Goal: Find specific page/section: Find specific page/section

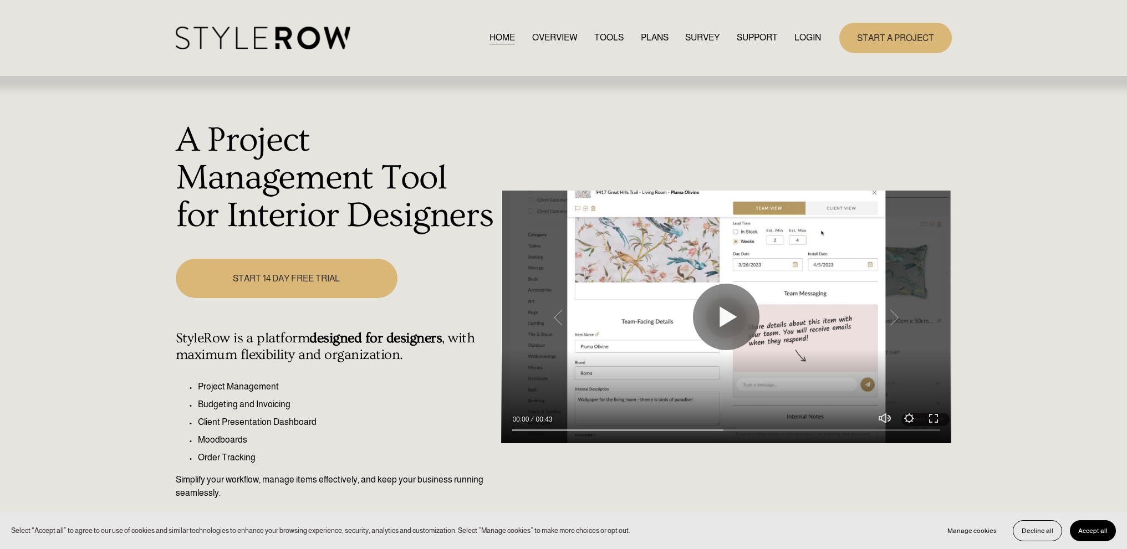
click at [806, 38] on link "LOGIN" at bounding box center [807, 37] width 27 height 15
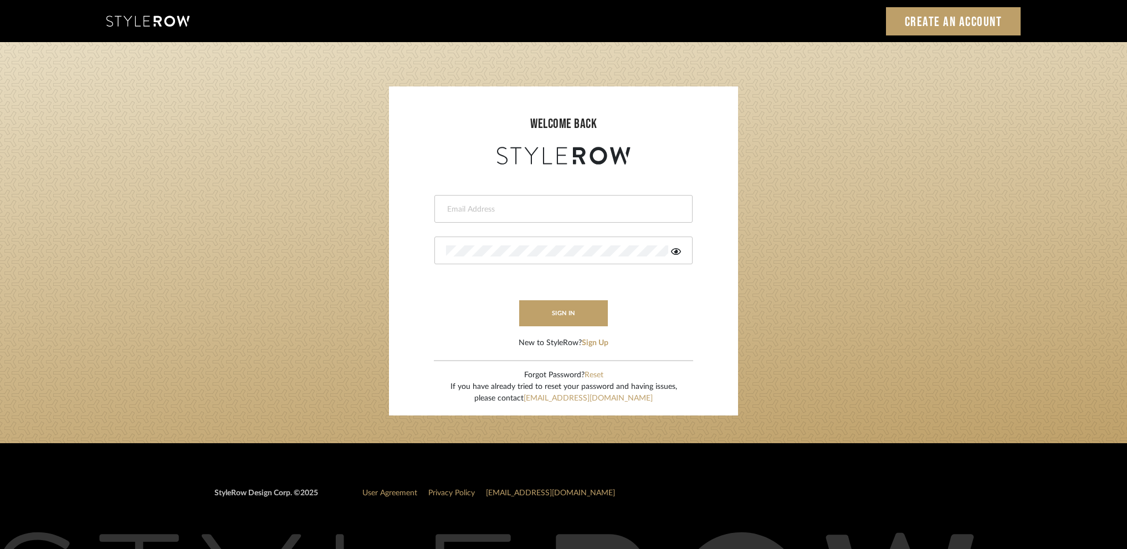
click at [493, 211] on input "email" at bounding box center [562, 209] width 232 height 11
type input "nicole@studiodb.com"
click at [512, 261] on div at bounding box center [564, 251] width 258 height 28
click at [535, 257] on div at bounding box center [564, 251] width 258 height 28
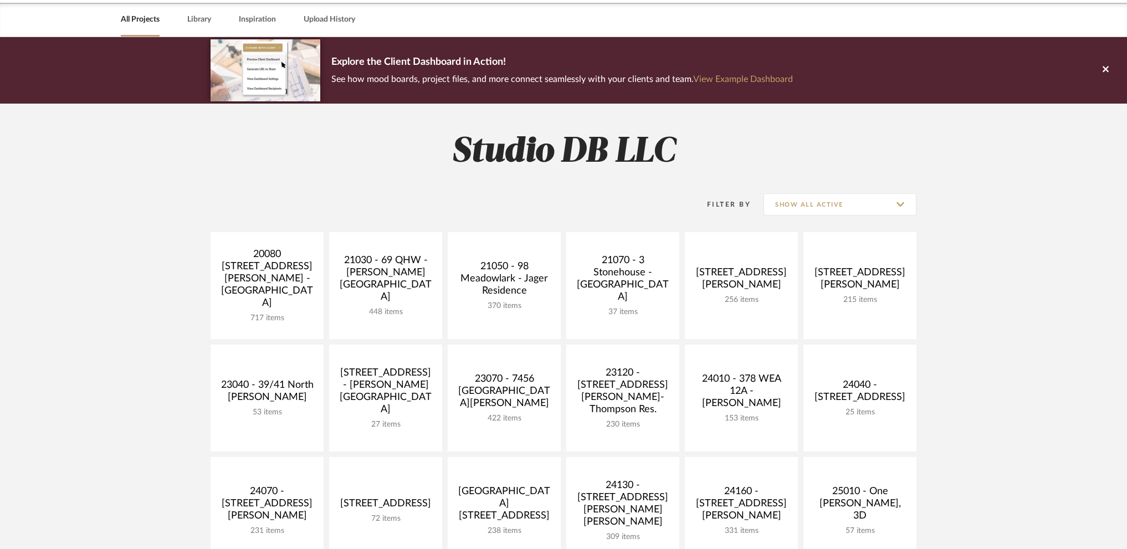
scroll to position [55, 0]
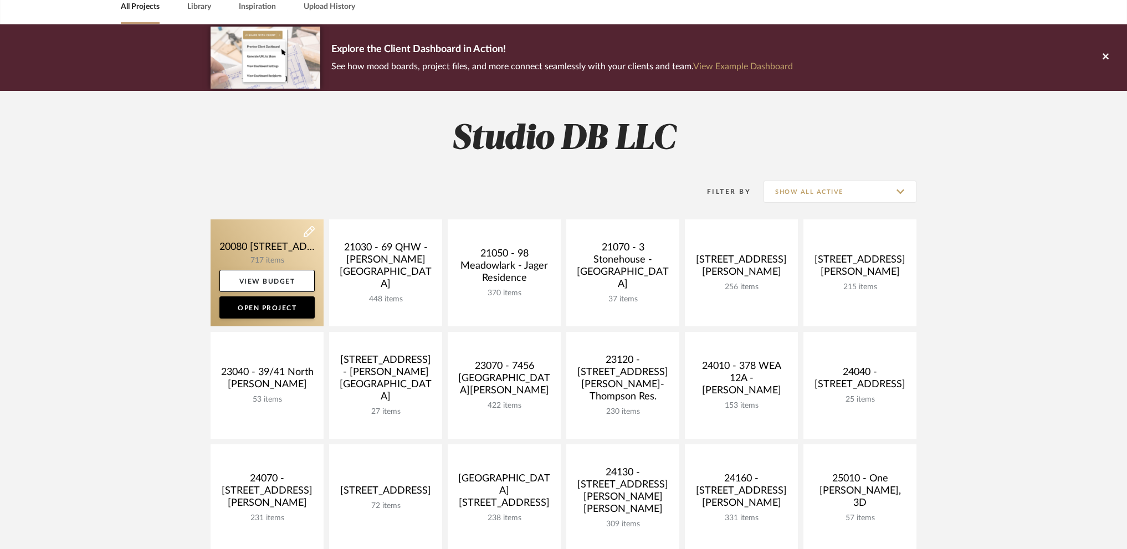
click at [272, 246] on link at bounding box center [267, 273] width 113 height 107
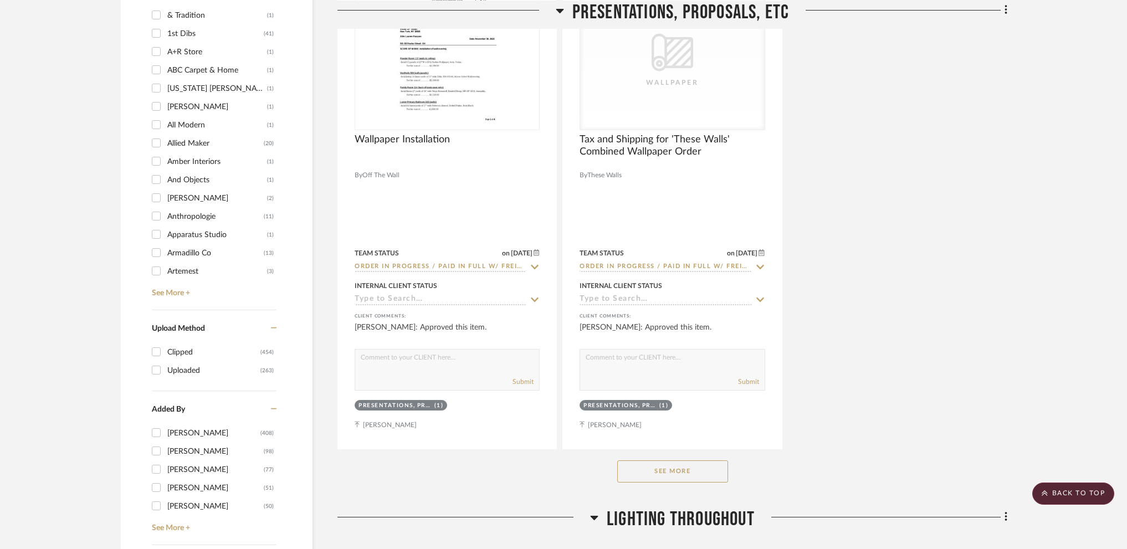
scroll to position [1441, 0]
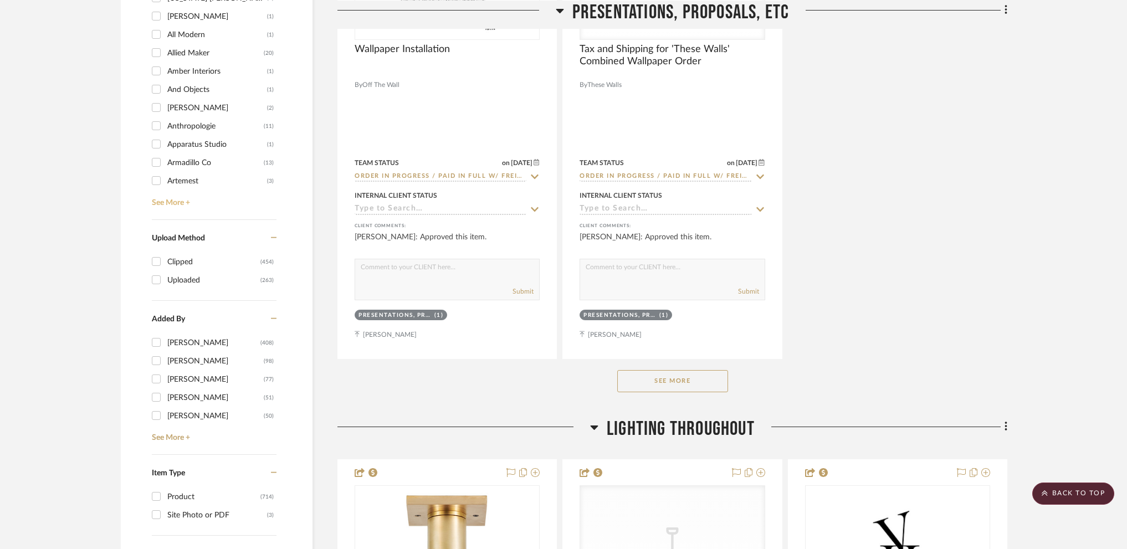
click at [178, 202] on link "See More +" at bounding box center [212, 199] width 127 height 18
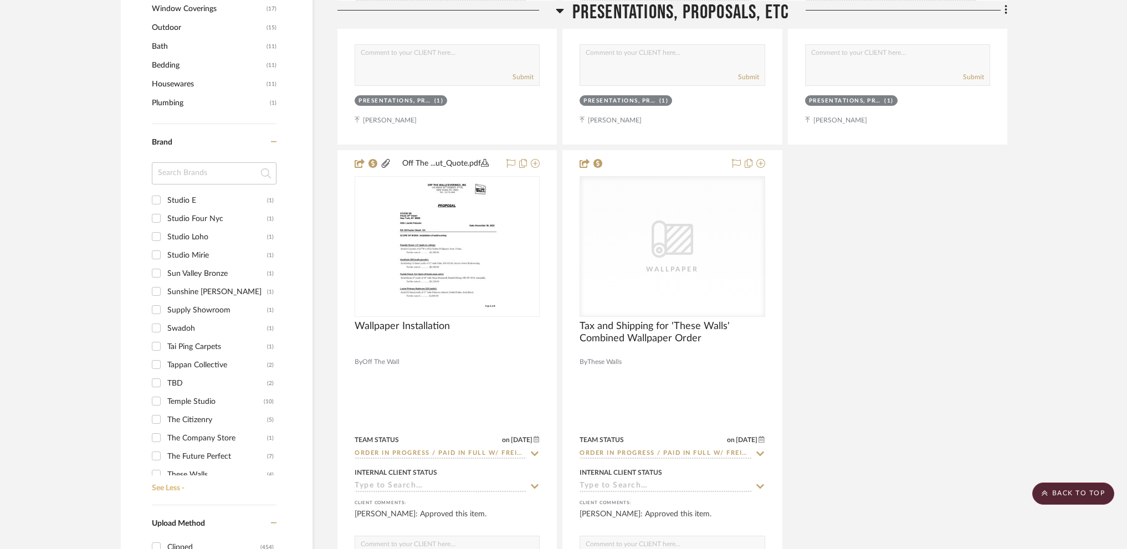
scroll to position [4268, 0]
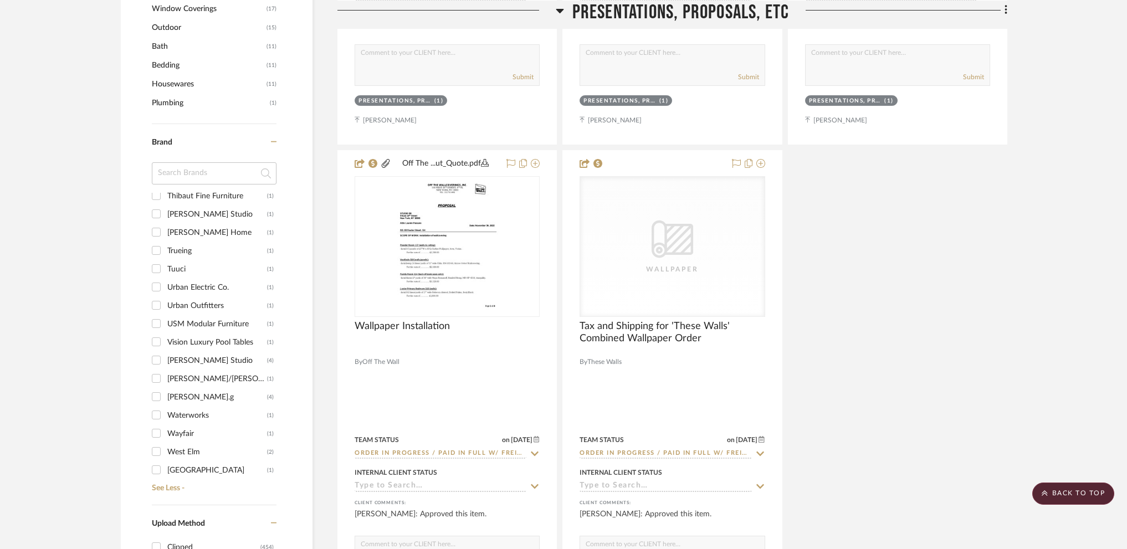
click at [181, 456] on div "West Elm" at bounding box center [217, 452] width 100 height 18
click at [165, 456] on input "West Elm (2)" at bounding box center [156, 452] width 18 height 18
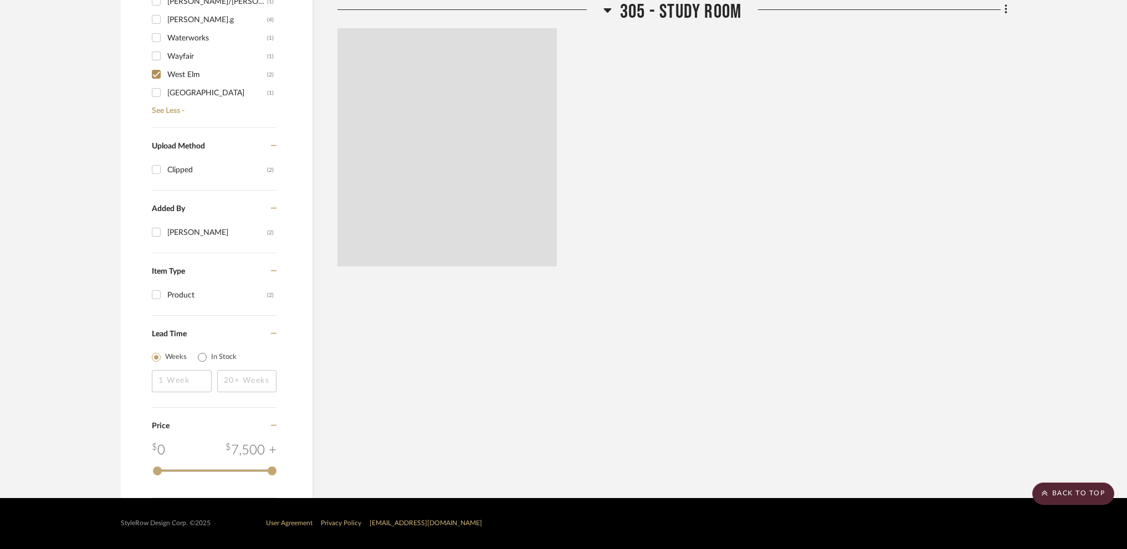
scroll to position [1054, 0]
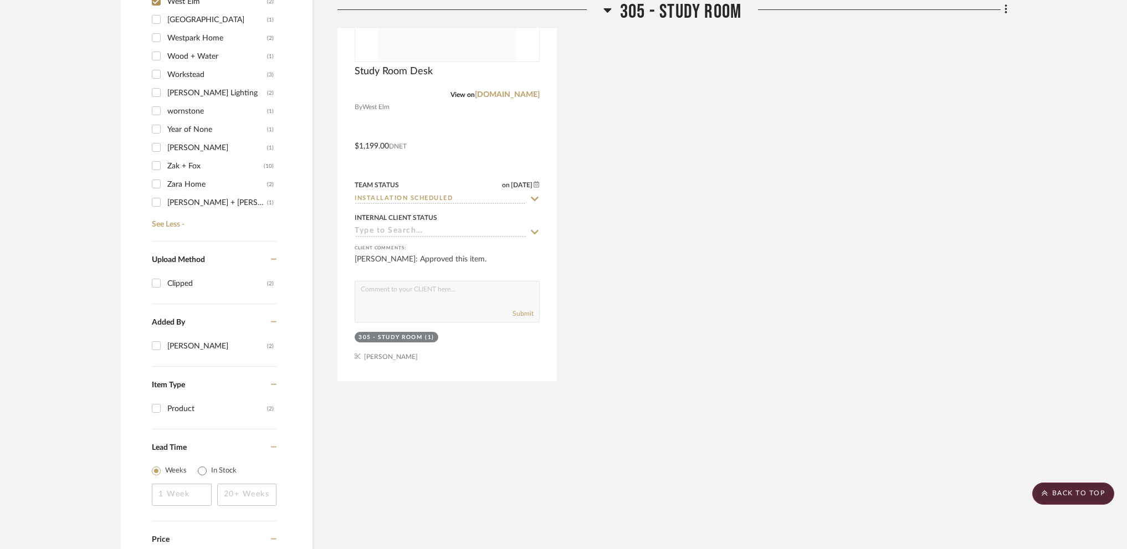
scroll to position [4399, 0]
click at [156, 54] on input "West Elm (2)" at bounding box center [156, 57] width 18 height 18
checkbox input "false"
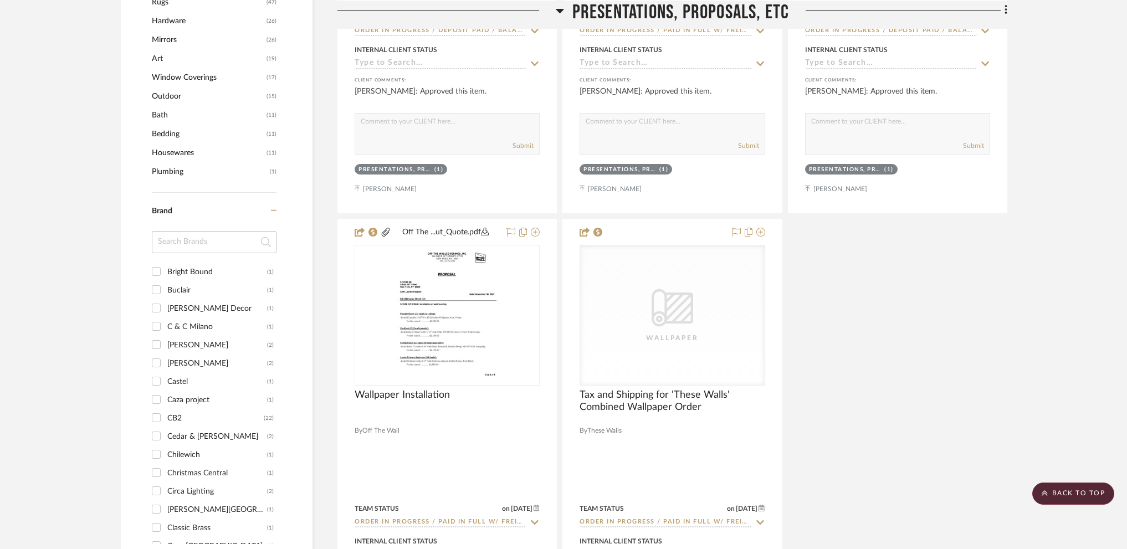
scroll to position [499, 0]
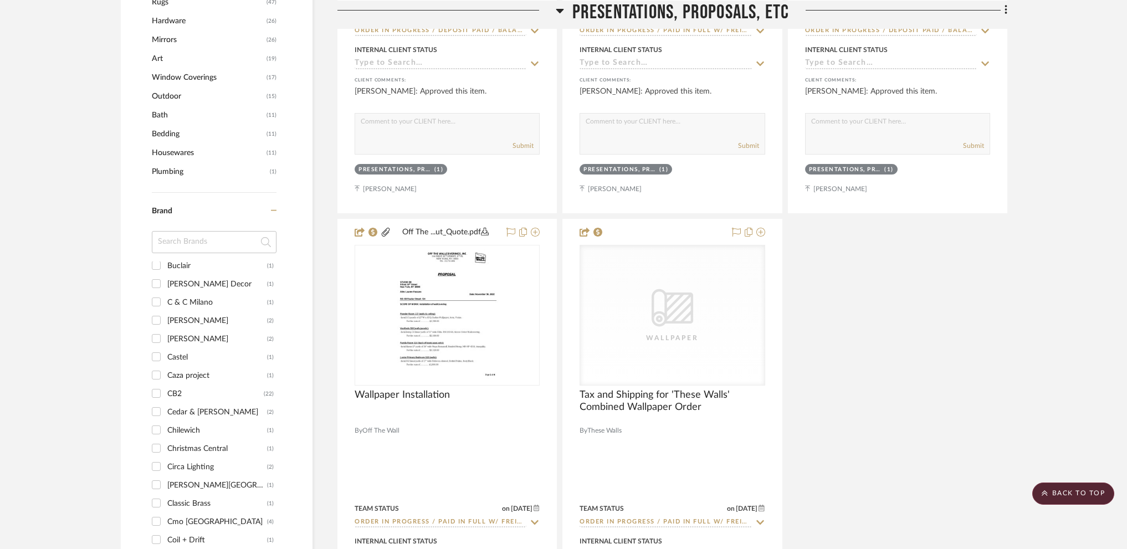
click at [166, 392] on div "CB2 (22)" at bounding box center [213, 394] width 122 height 18
click at [156, 396] on input "CB2 (22)" at bounding box center [156, 394] width 18 height 18
checkbox input "true"
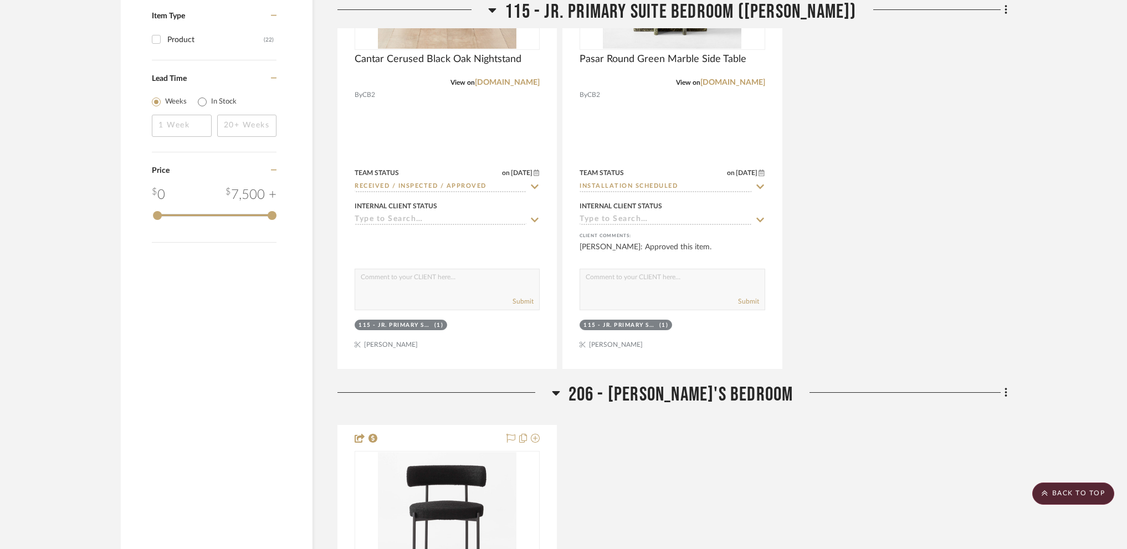
scroll to position [1940, 0]
